Goal: Browse casually: Explore the website without a specific task or goal

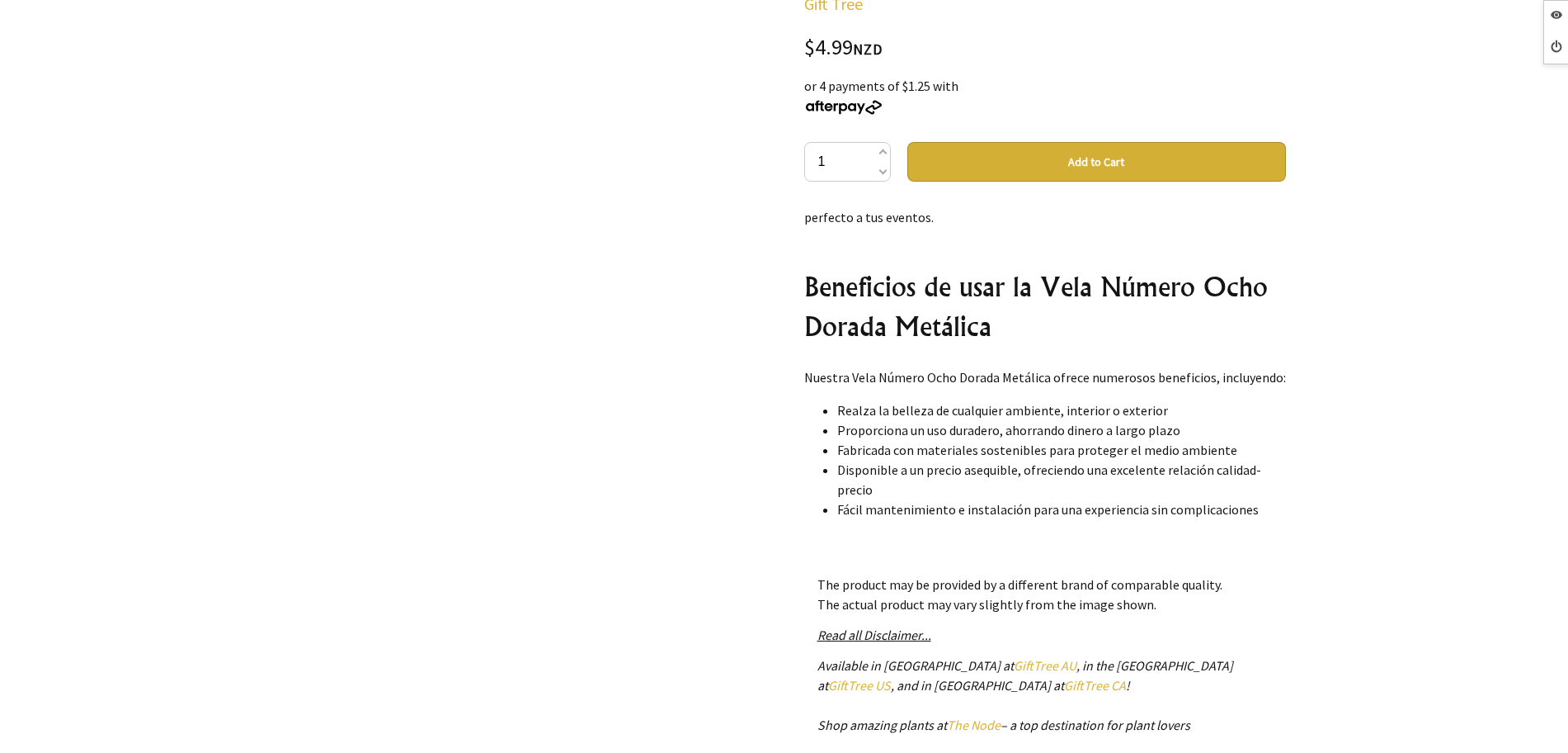
scroll to position [722, 0]
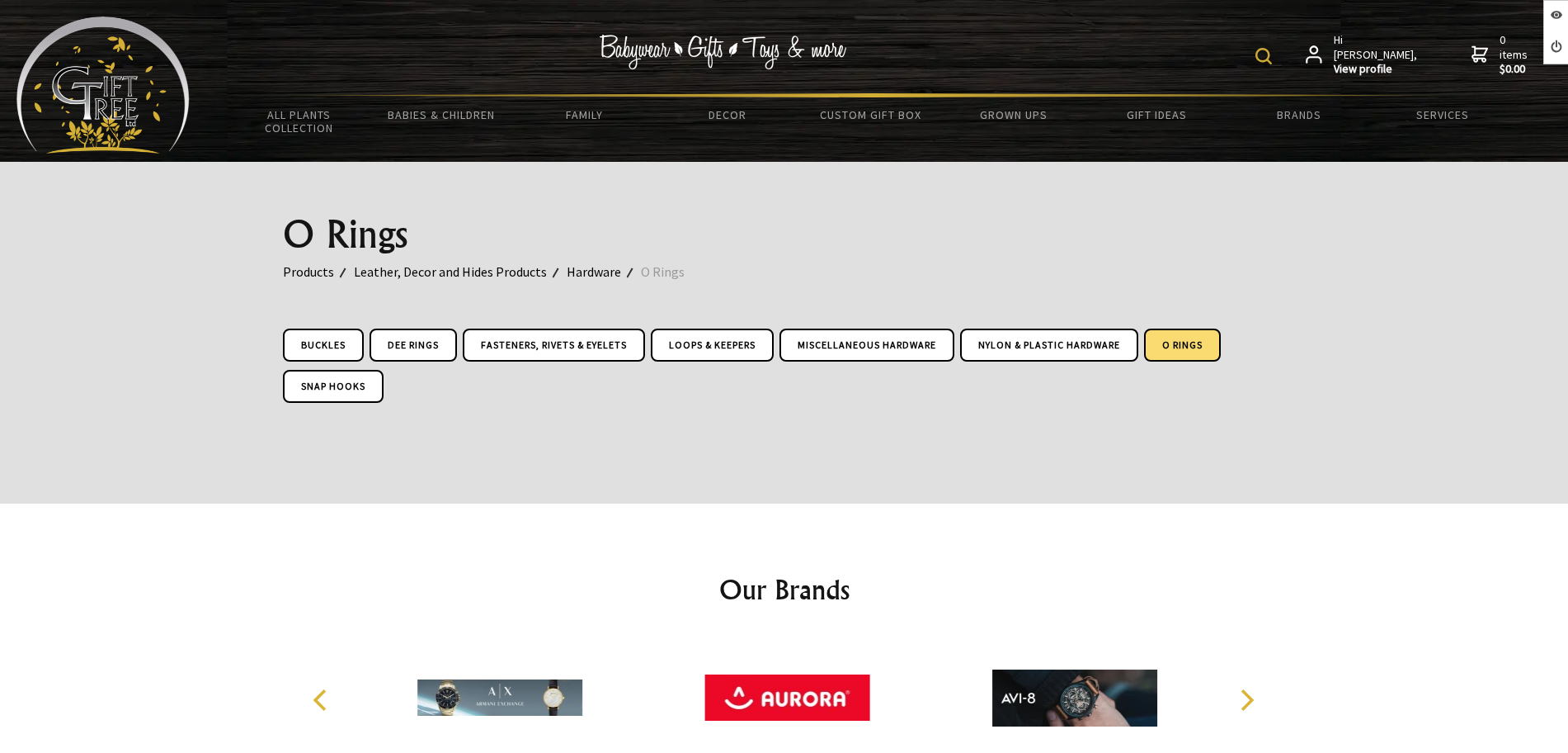
click at [141, 103] on img at bounding box center [103, 85] width 173 height 137
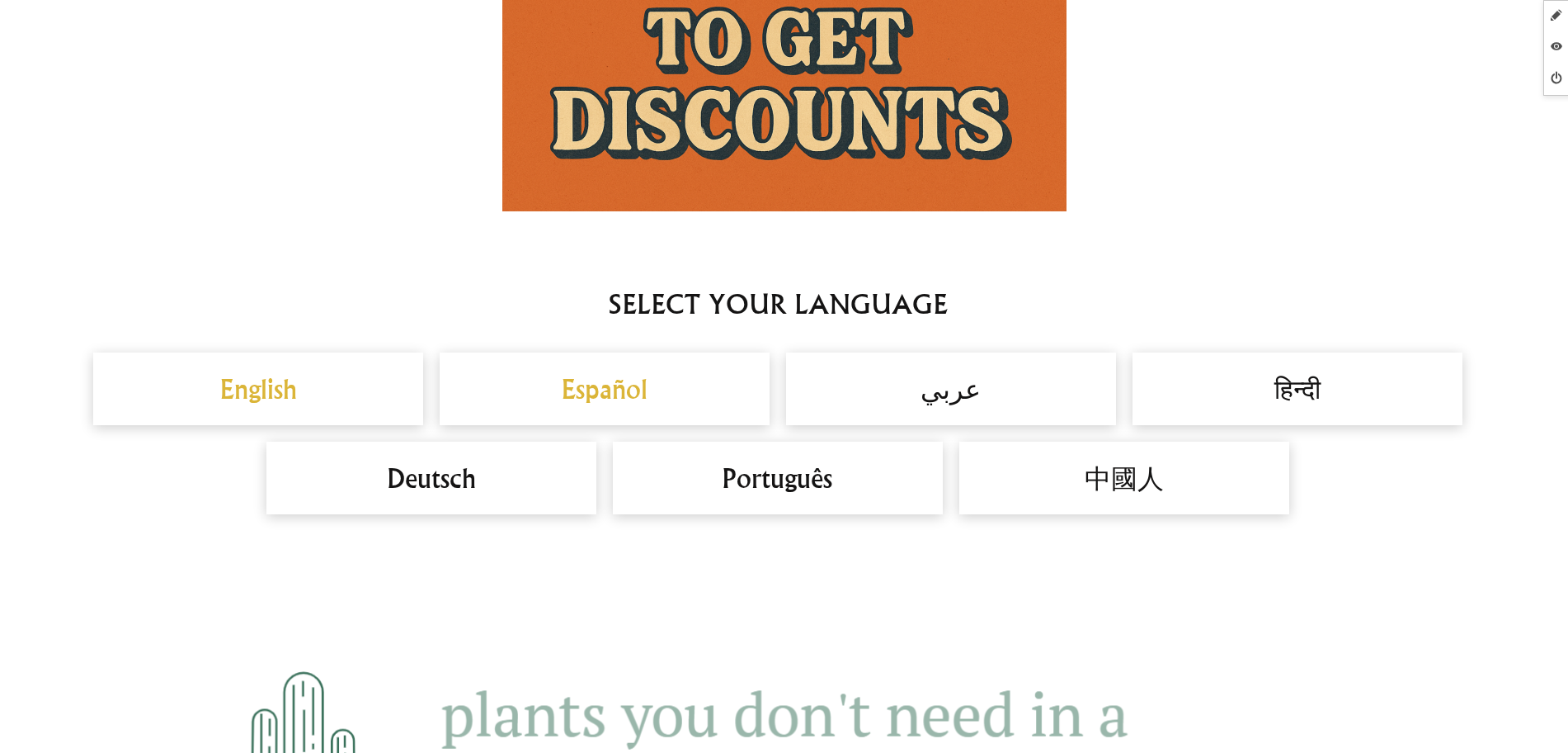
scroll to position [1237, 0]
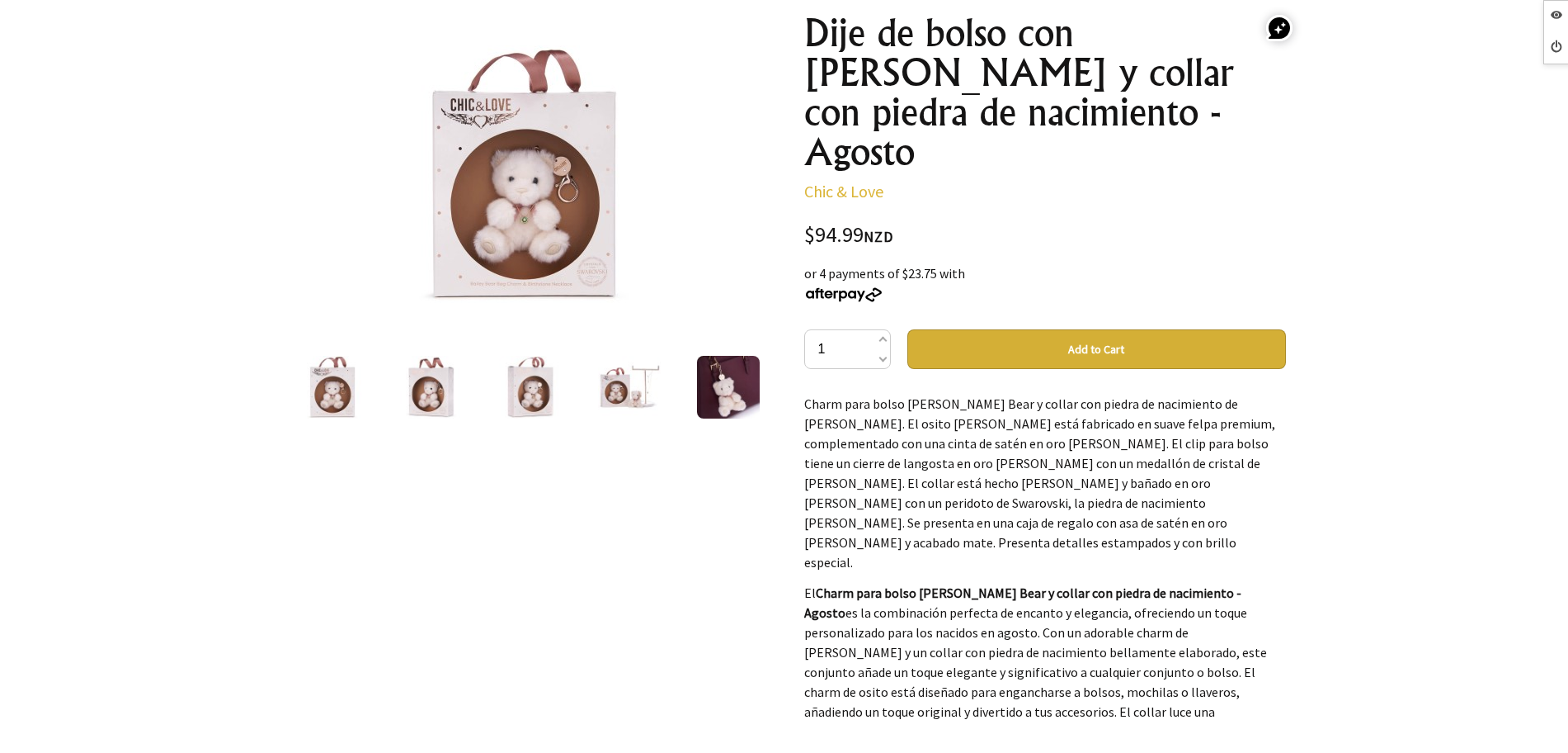
scroll to position [206, 0]
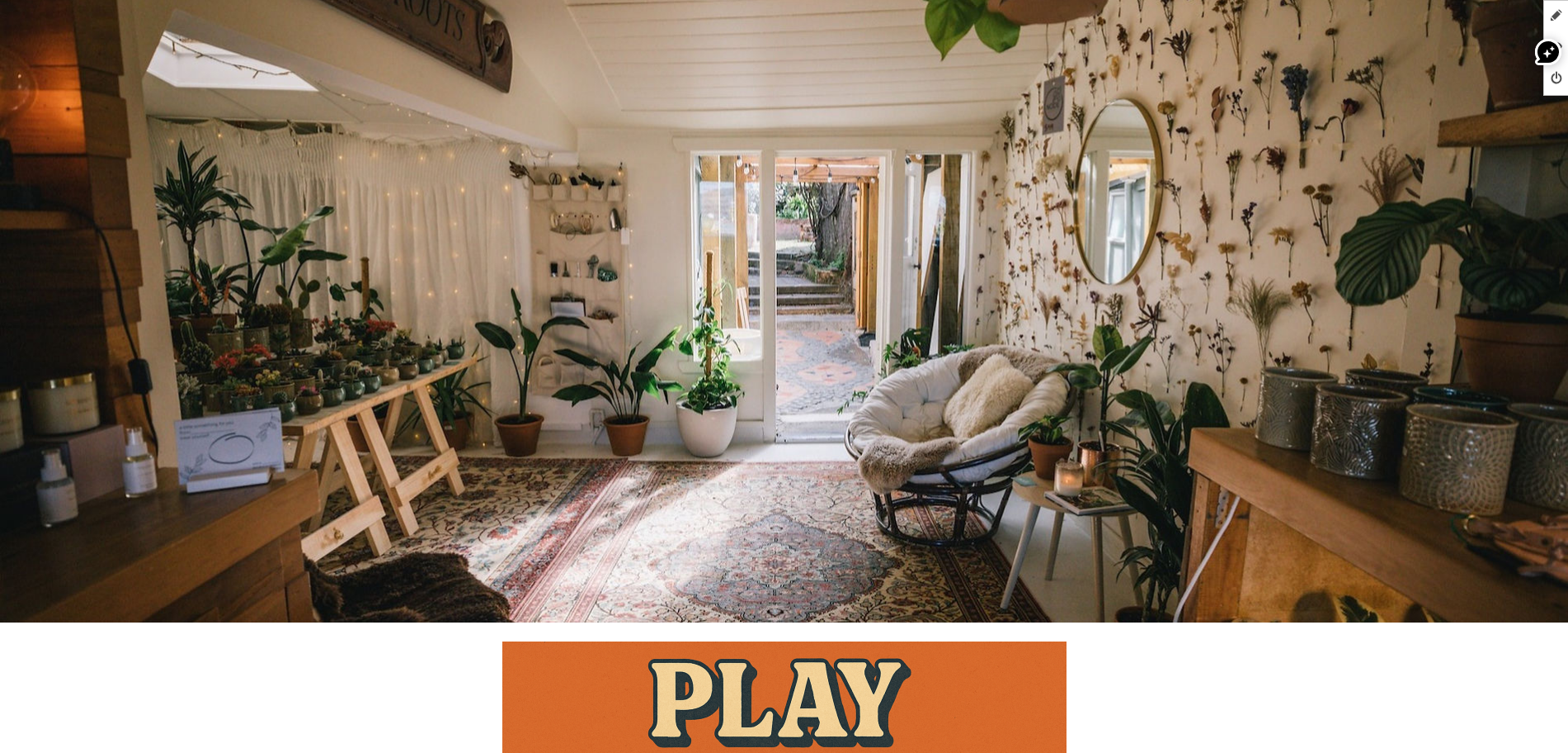
scroll to position [206, 0]
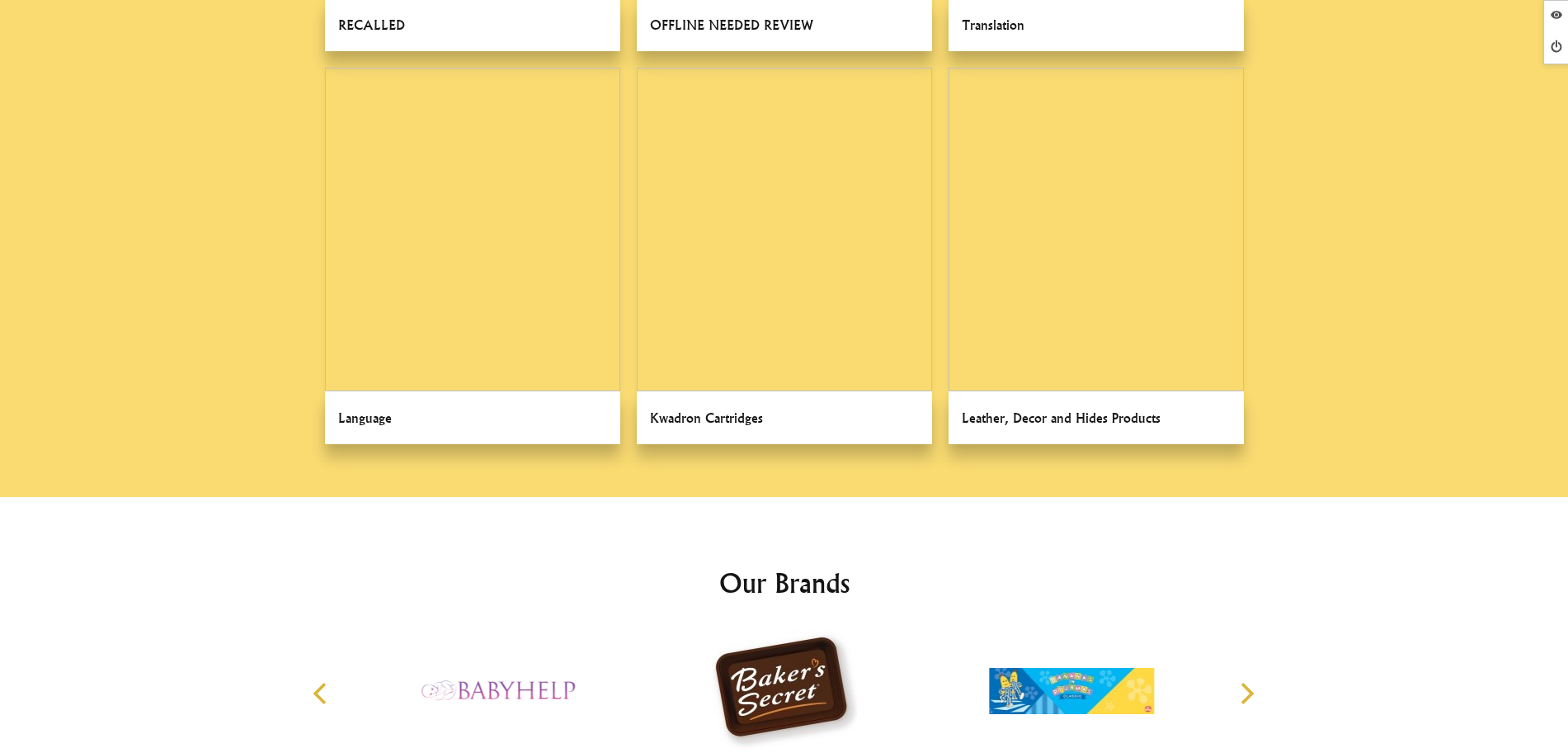
scroll to position [1650, 0]
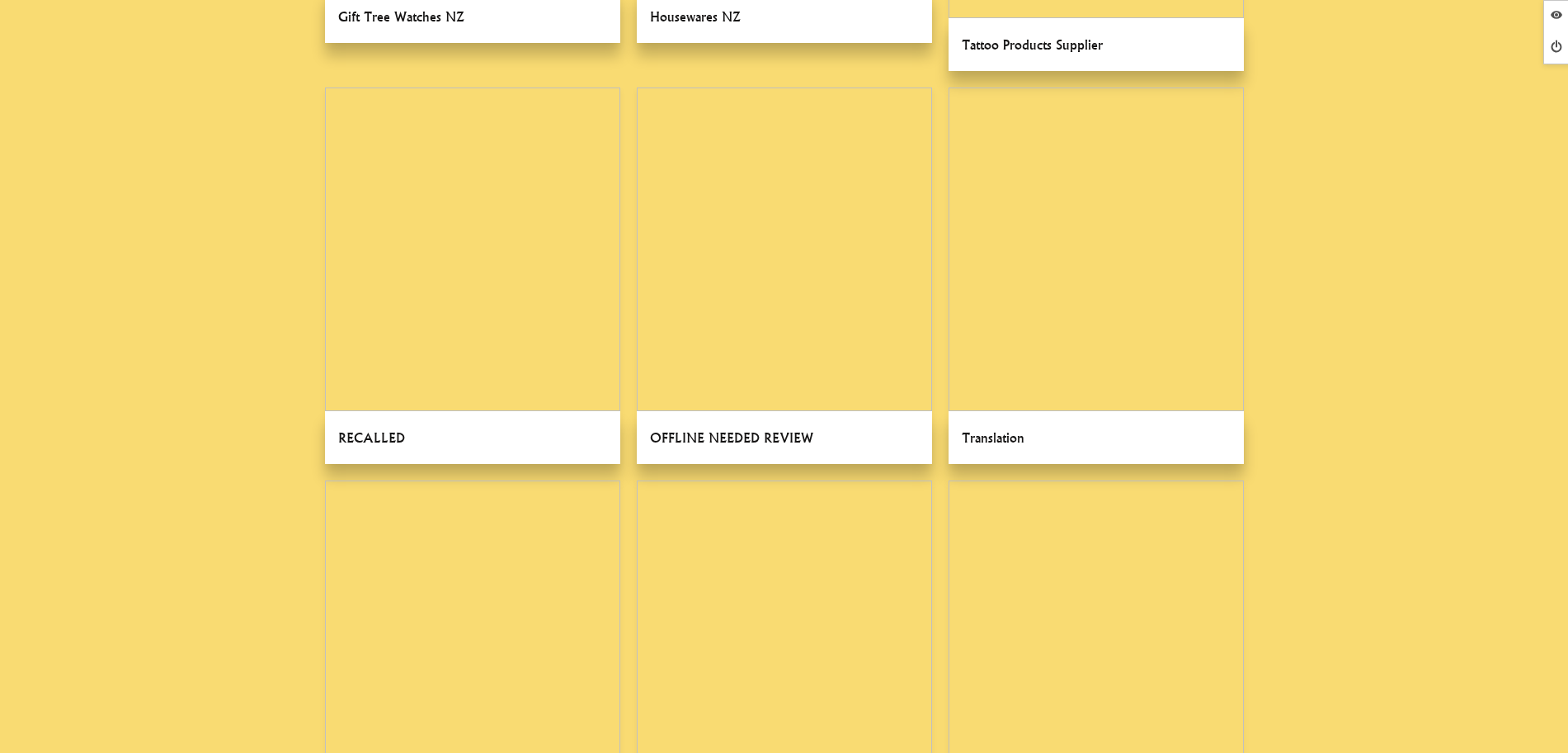
click at [494, 557] on link at bounding box center [472, 668] width 295 height 376
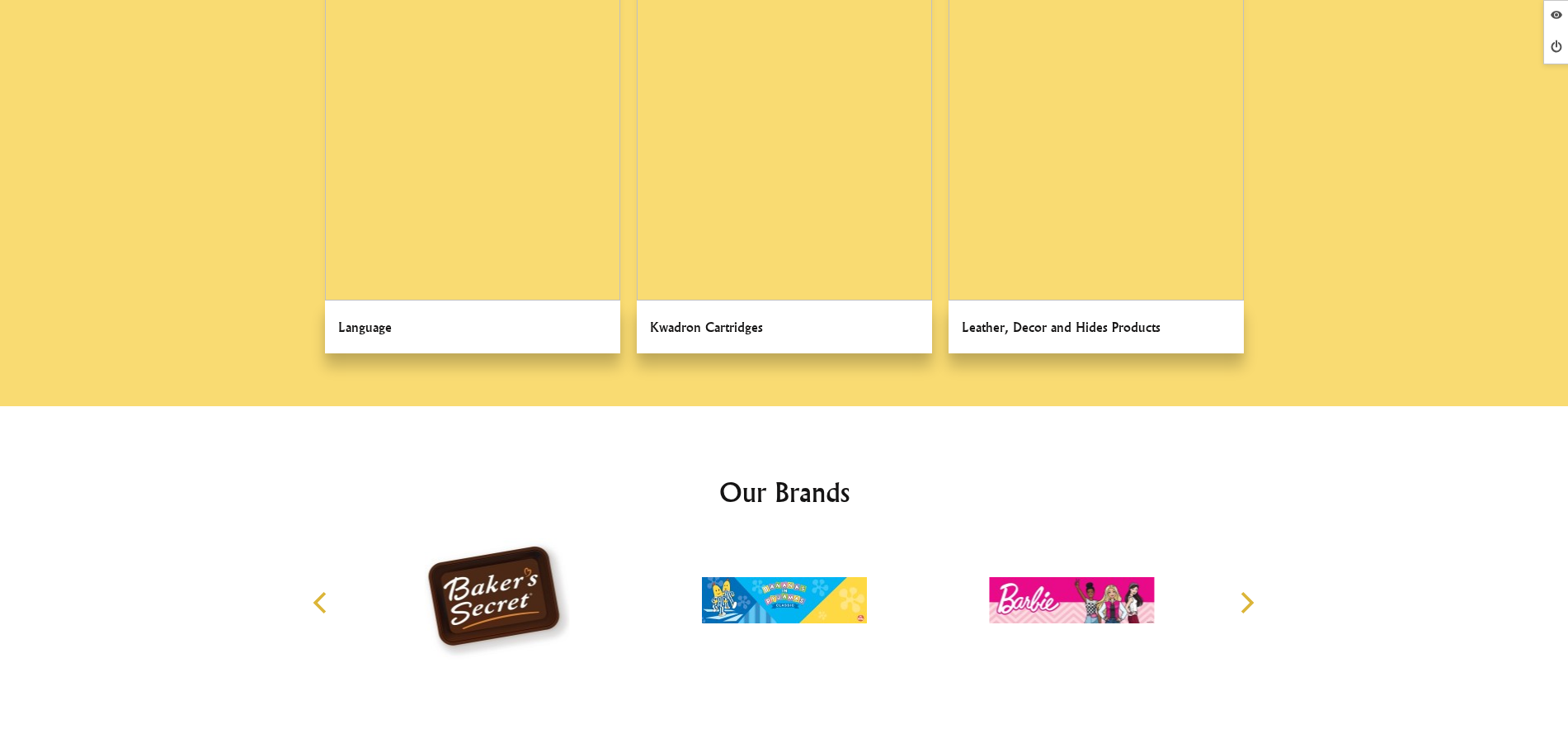
scroll to position [2167, 0]
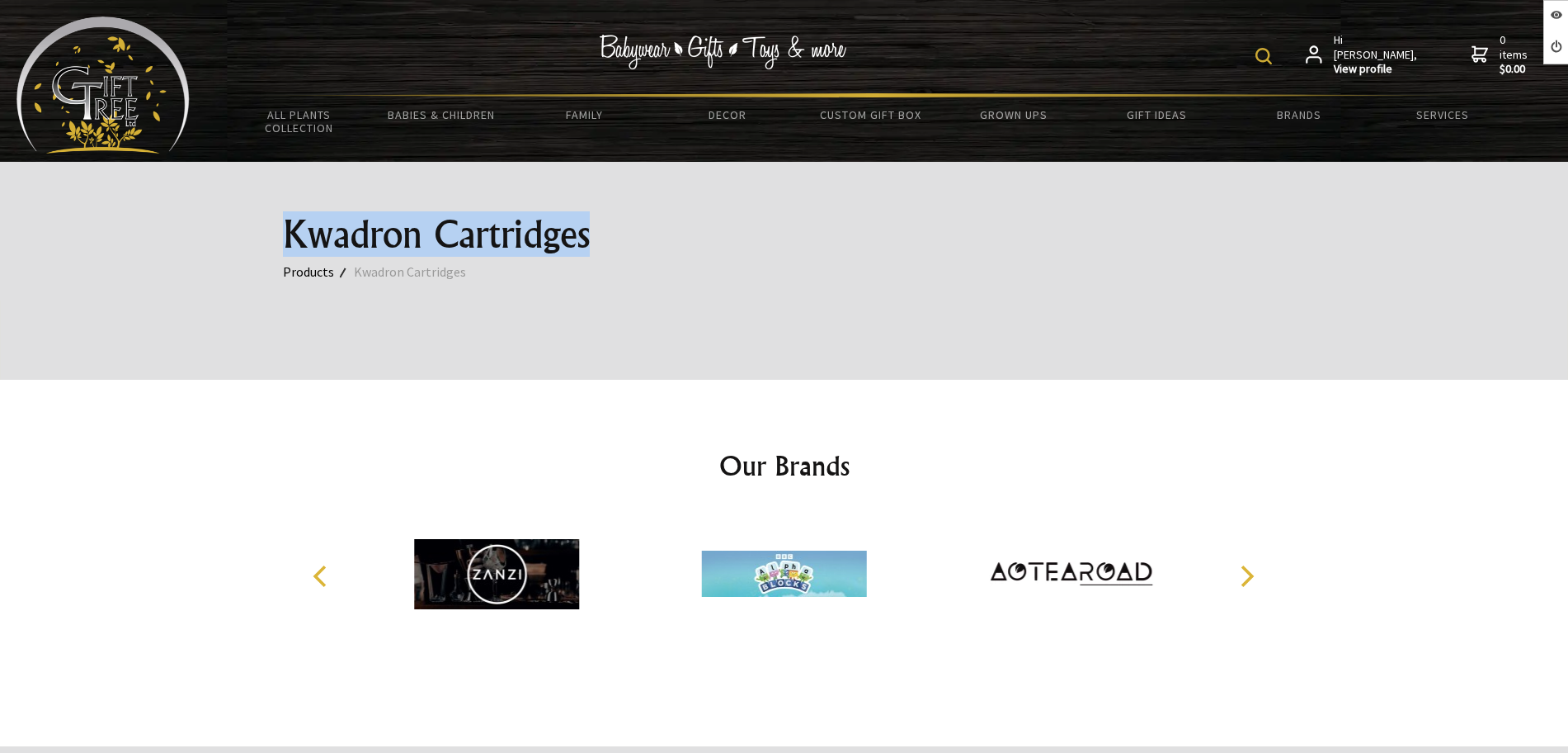
drag, startPoint x: 0, startPoint y: 0, endPoint x: 276, endPoint y: 197, distance: 339.1
click at [276, 197] on div "Kwadron Cartridges Products Kwadron Cartridges" at bounding box center [784, 231] width 1029 height 138
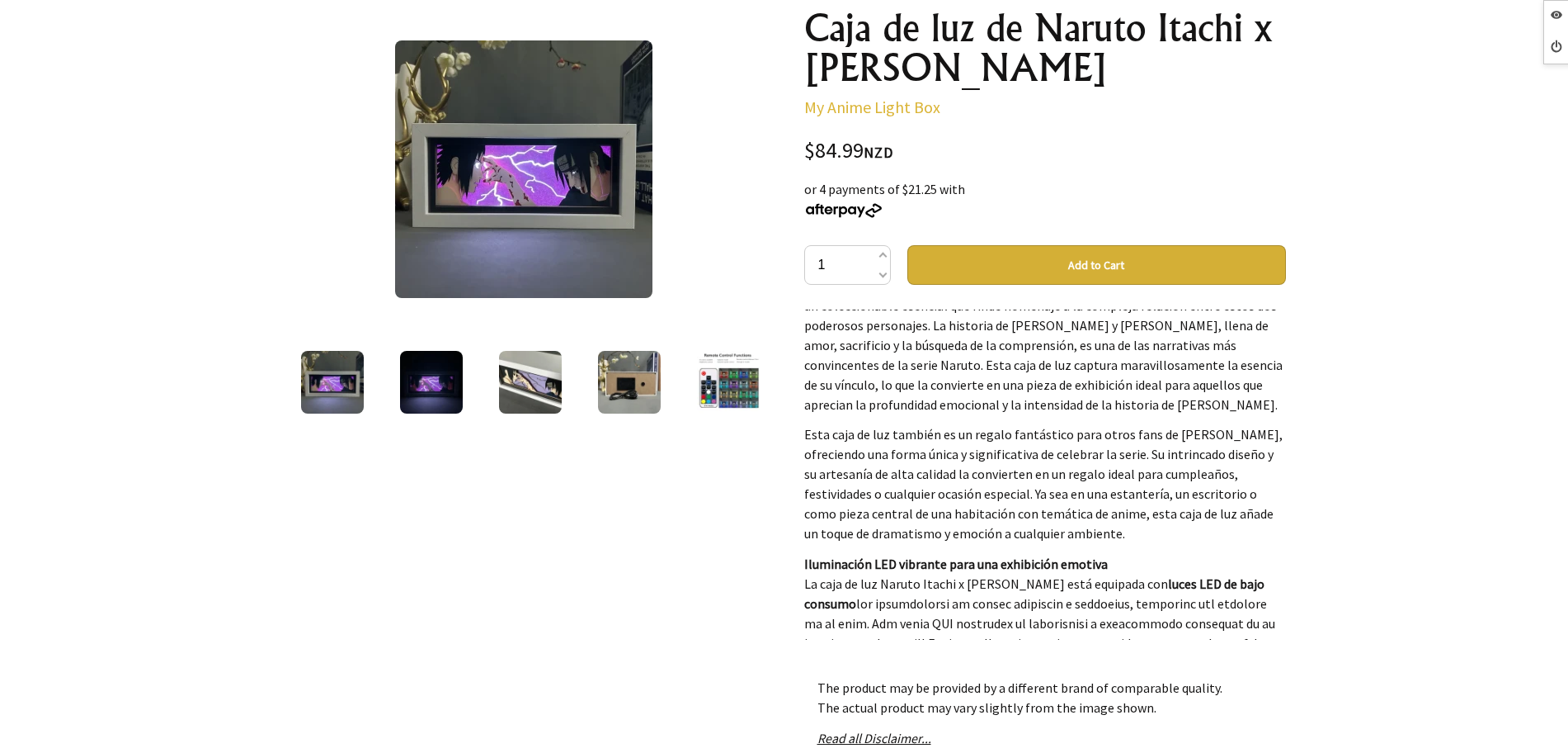
scroll to position [619, 0]
